Goal: Find specific page/section: Find specific page/section

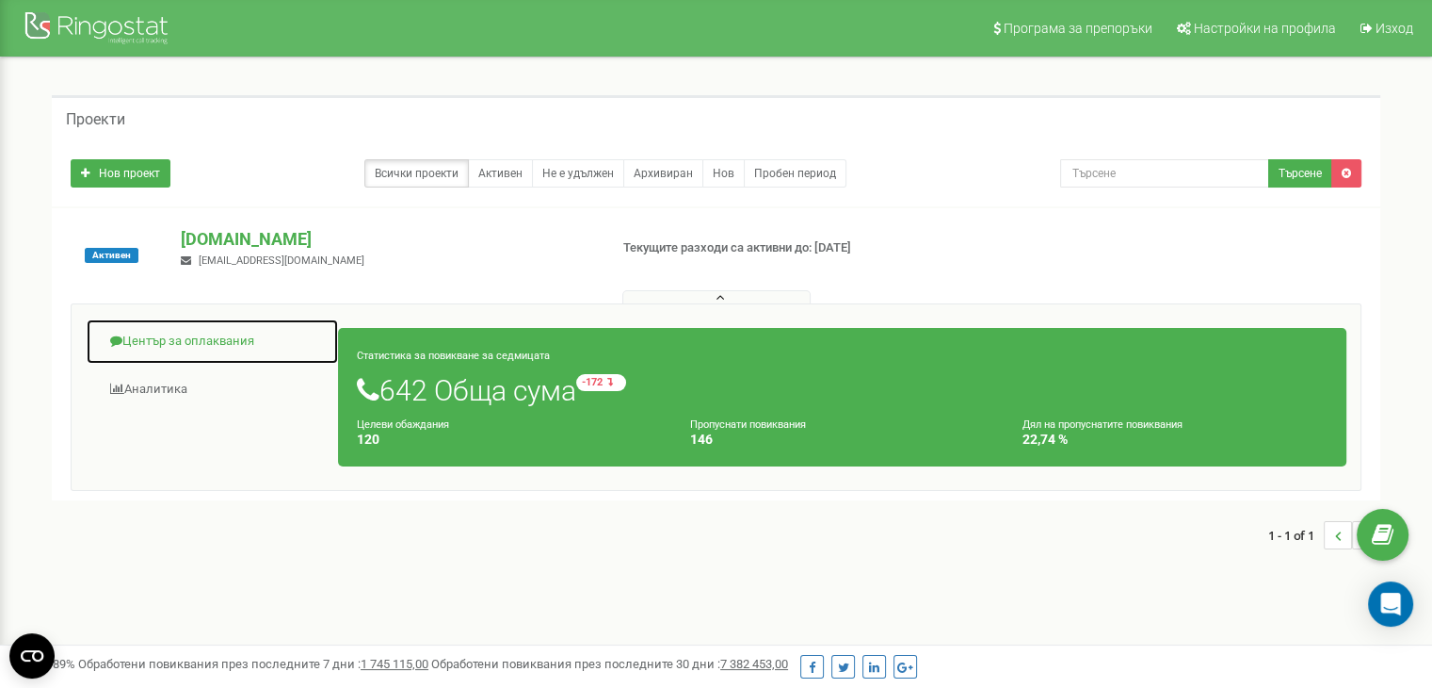
click at [206, 342] on link "Център за оплаквания" at bounding box center [212, 341] width 253 height 46
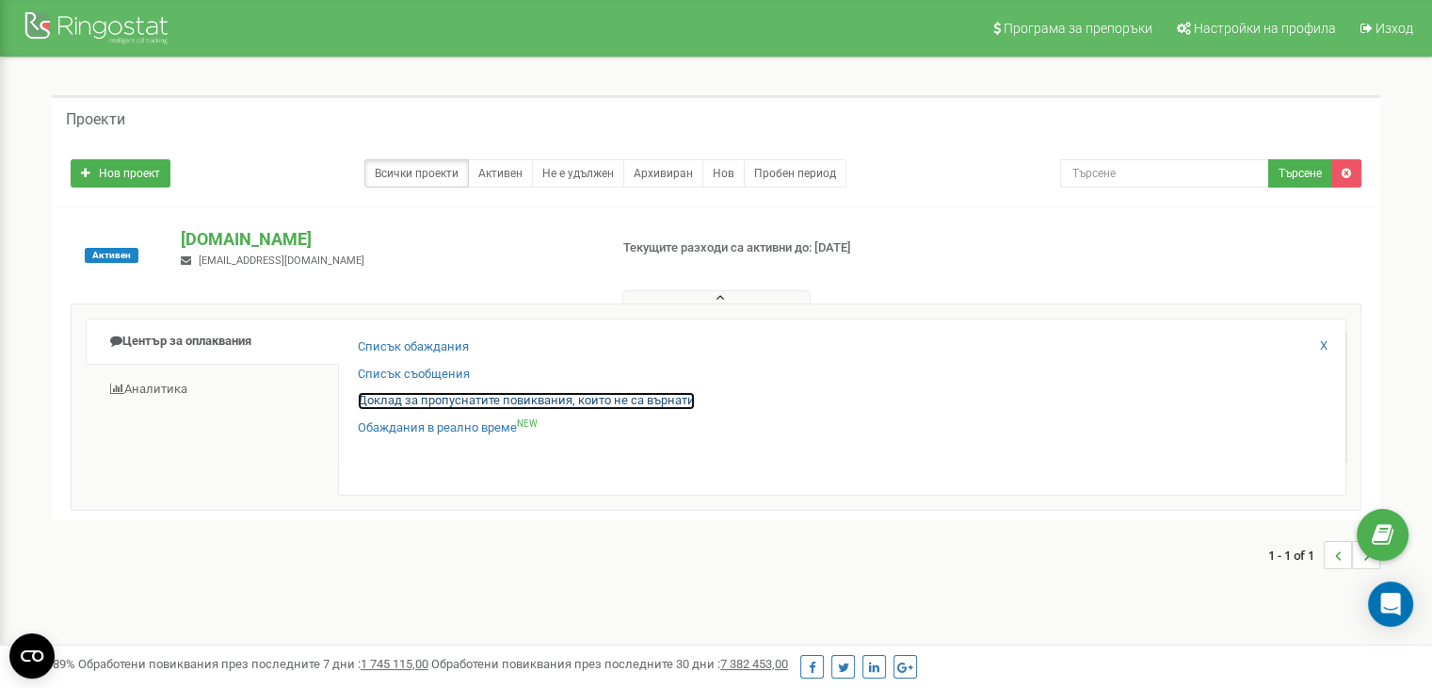
click at [427, 402] on link "Доклад за пропуснатите повиквания, които не са върнати" at bounding box center [526, 401] width 337 height 18
